Goal: Information Seeking & Learning: Learn about a topic

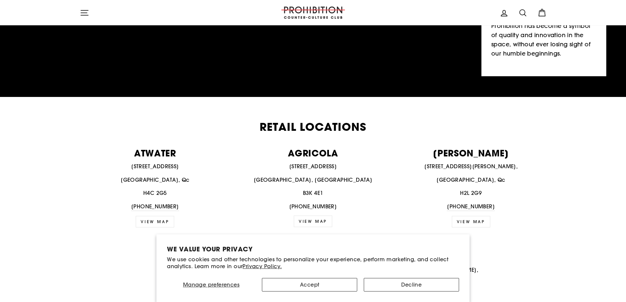
scroll to position [164, 0]
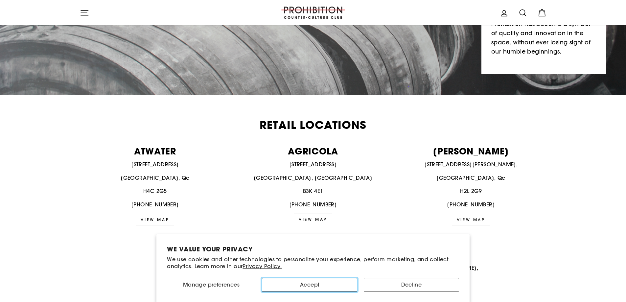
click at [347, 283] on button "Accept" at bounding box center [309, 284] width 95 height 13
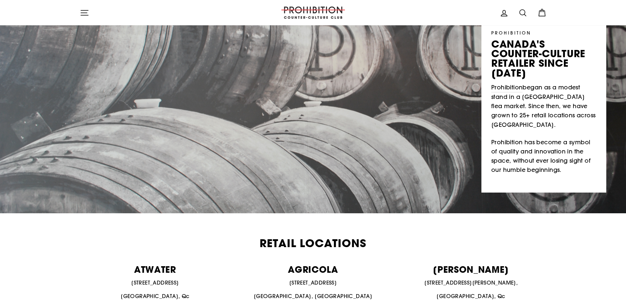
scroll to position [0, 0]
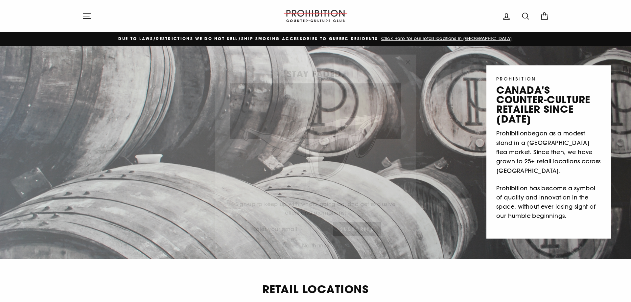
click at [78, 10] on div "STAY FADED. Sign-up to keep up with what's going on, and get exclusive offers a…" at bounding box center [315, 151] width 631 height 302
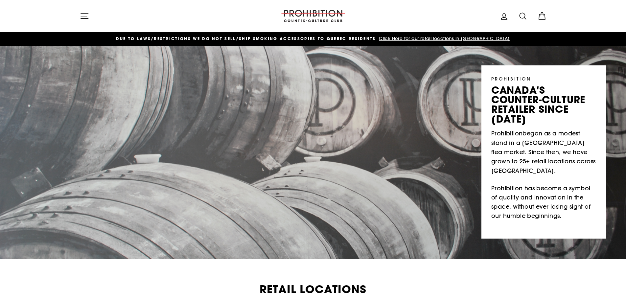
click at [542, 15] on icon at bounding box center [541, 15] width 9 height 9
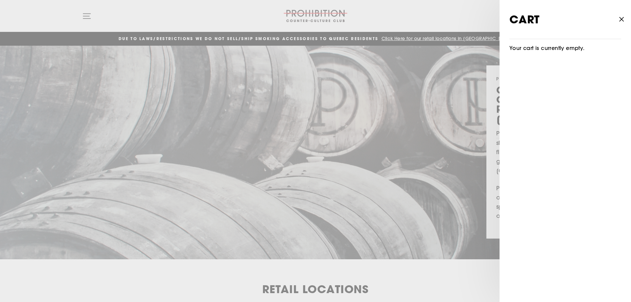
click at [616, 21] on button "Close cart" at bounding box center [620, 19] width 19 height 31
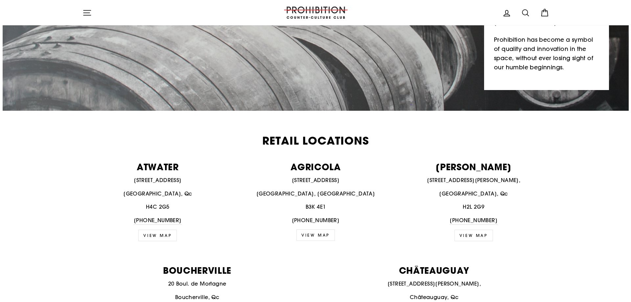
scroll to position [148, 0]
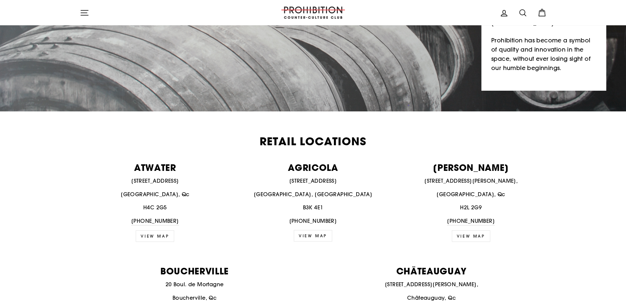
click at [80, 12] on icon "button" at bounding box center [84, 12] width 9 height 9
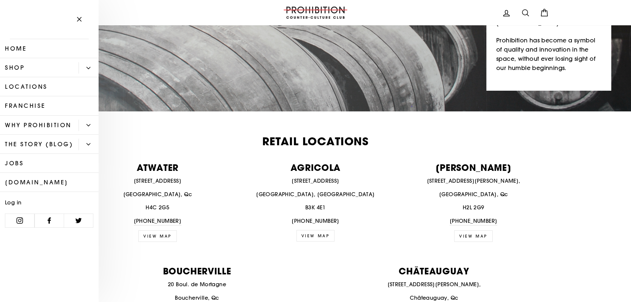
click at [85, 125] on button "Primary" at bounding box center [88, 125] width 20 height 11
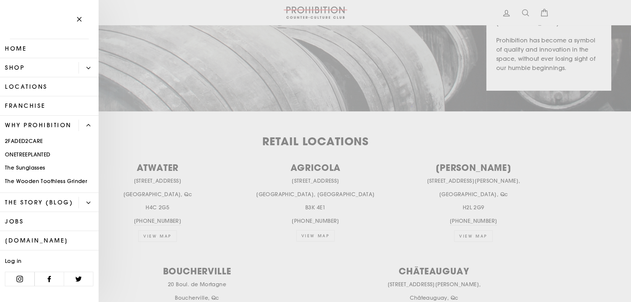
click at [46, 107] on link "Franchise" at bounding box center [49, 105] width 99 height 19
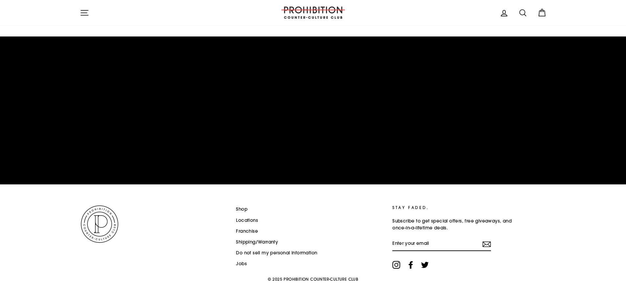
scroll to position [1021, 0]
